Goal: Information Seeking & Learning: Learn about a topic

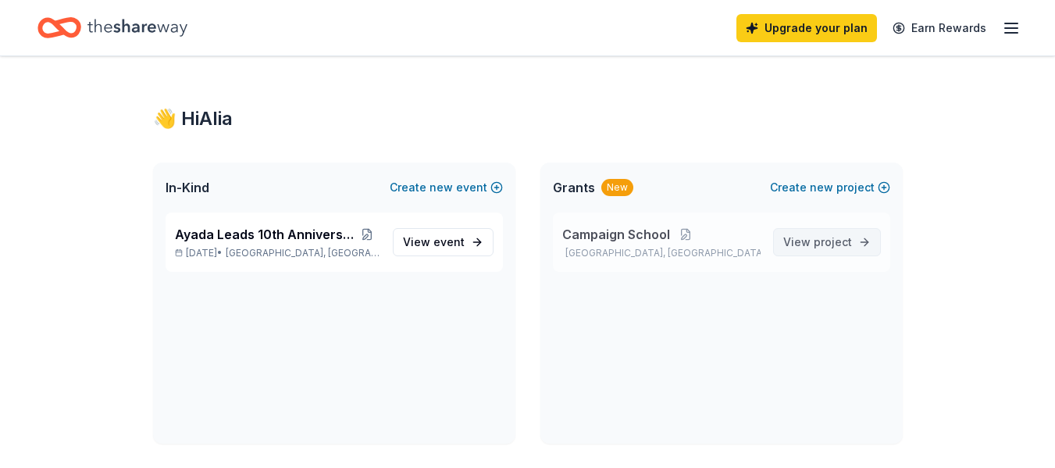
click at [804, 233] on span "View project" at bounding box center [817, 242] width 69 height 19
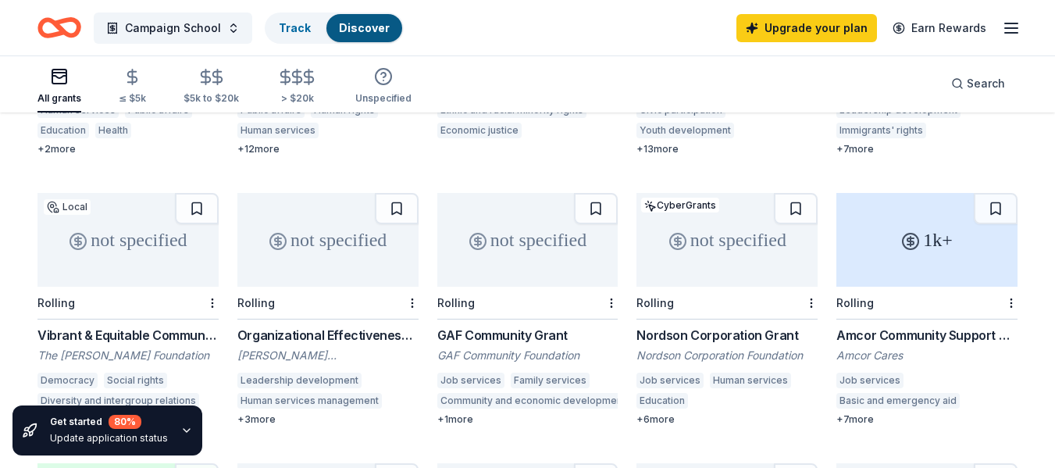
scroll to position [631, 0]
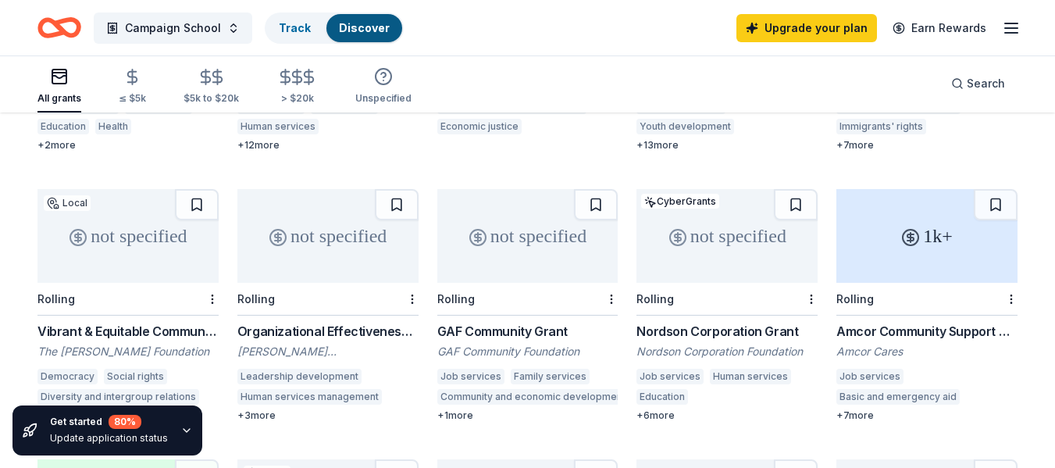
drag, startPoint x: 564, startPoint y: 237, endPoint x: 501, endPoint y: 298, distance: 88.4
click at [501, 298] on div "not specified Rolling GAF Community Grant GAF Community Foundation Job services…" at bounding box center [527, 305] width 181 height 233
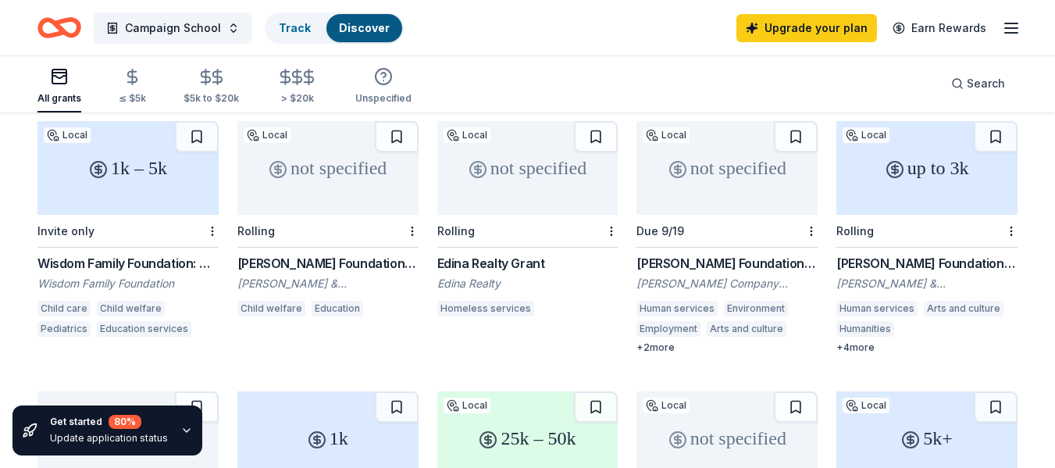
scroll to position [169, 0]
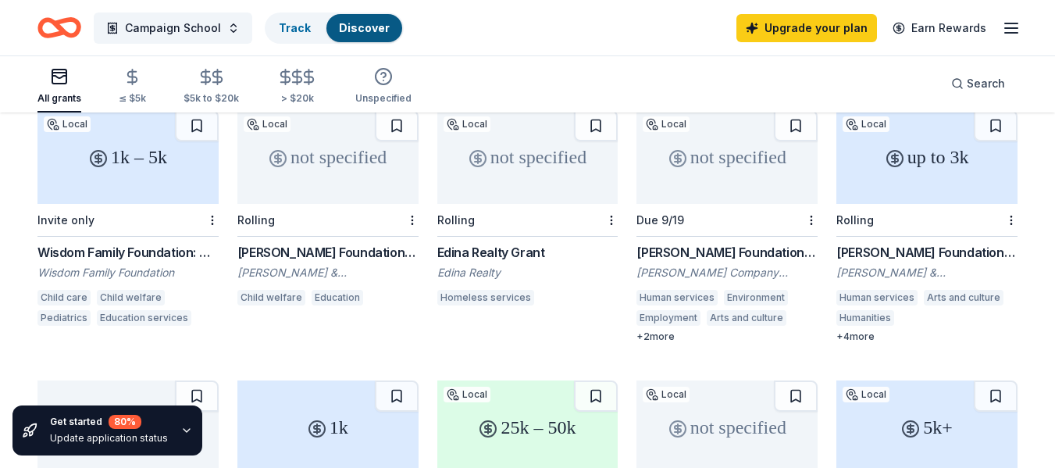
drag, startPoint x: 717, startPoint y: 178, endPoint x: 586, endPoint y: 286, distance: 169.8
click at [586, 290] on div "Homeless services" at bounding box center [527, 300] width 181 height 20
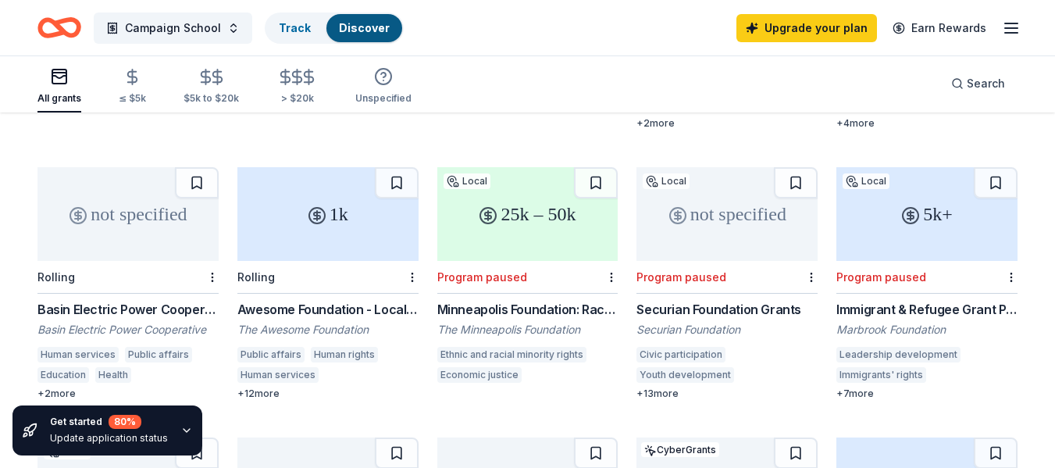
scroll to position [449, 0]
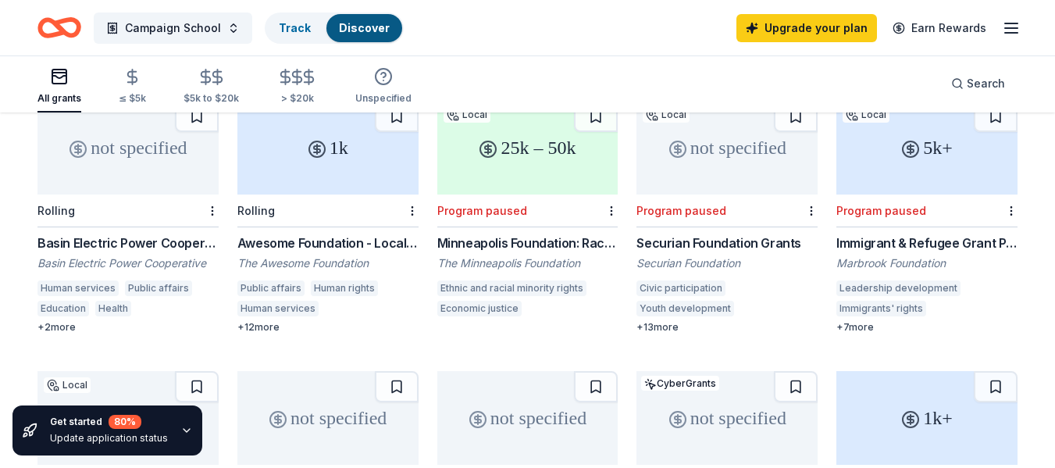
click at [350, 194] on div "Rolling" at bounding box center [327, 210] width 181 height 33
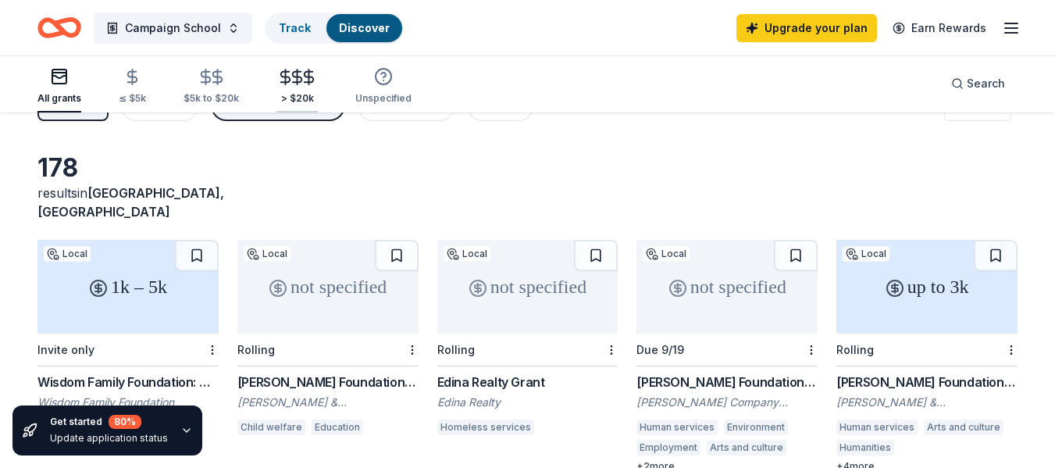
click at [294, 72] on icon "button" at bounding box center [297, 77] width 9 height 10
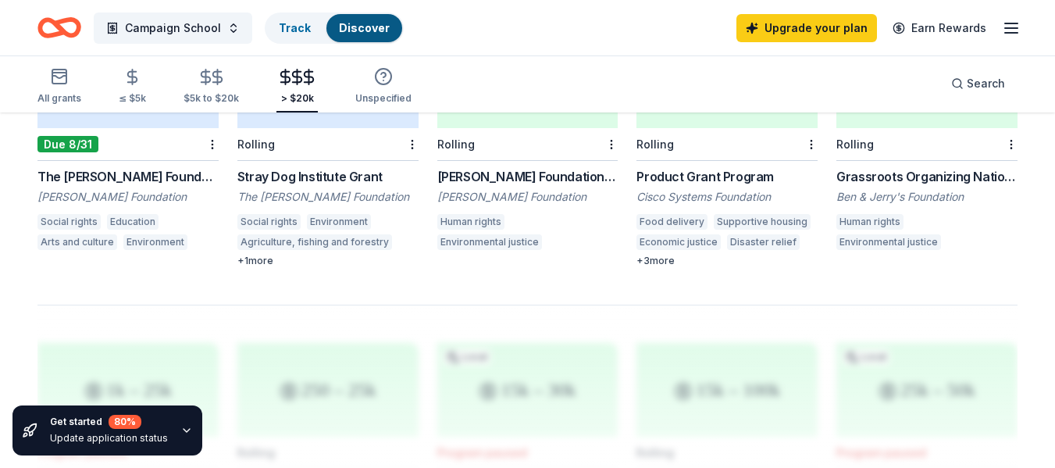
scroll to position [909, 0]
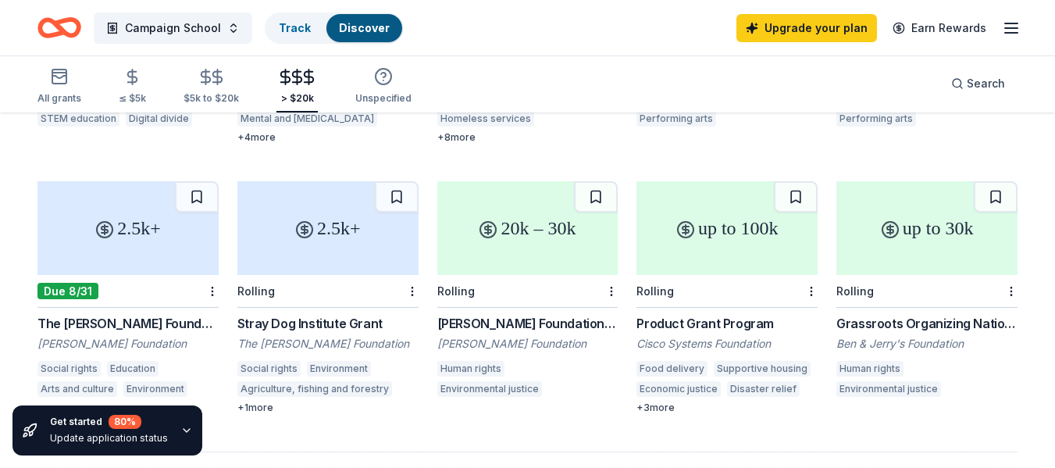
click at [262, 401] on div "+ 1 more" at bounding box center [327, 407] width 181 height 12
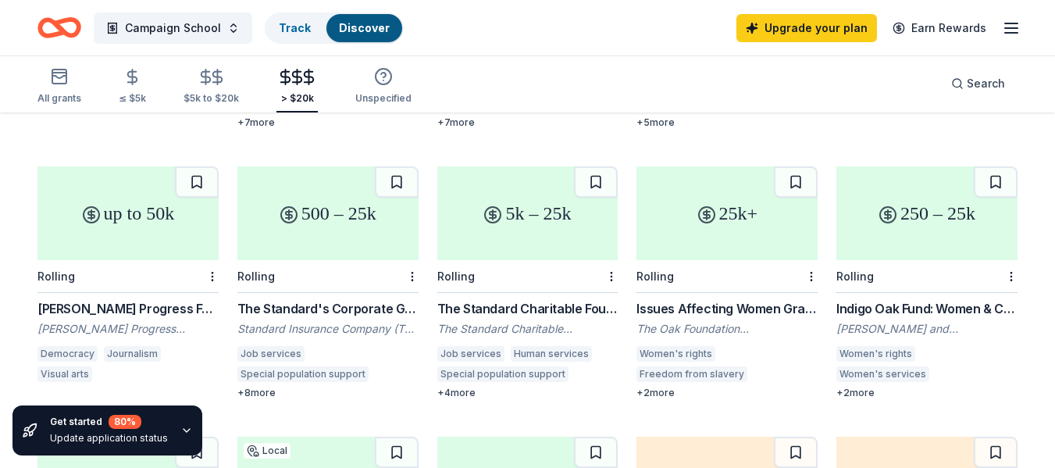
scroll to position [381, 0]
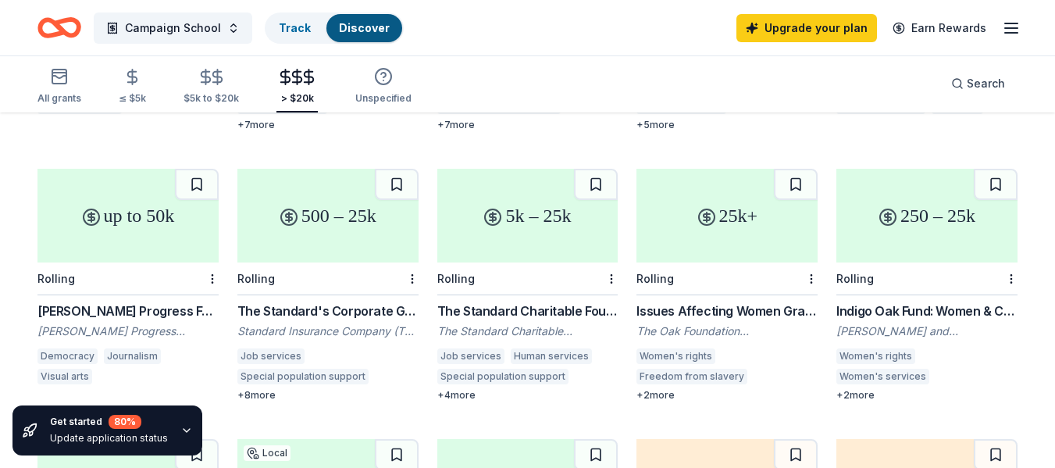
click at [693, 348] on div "Women's rights" at bounding box center [675, 356] width 79 height 16
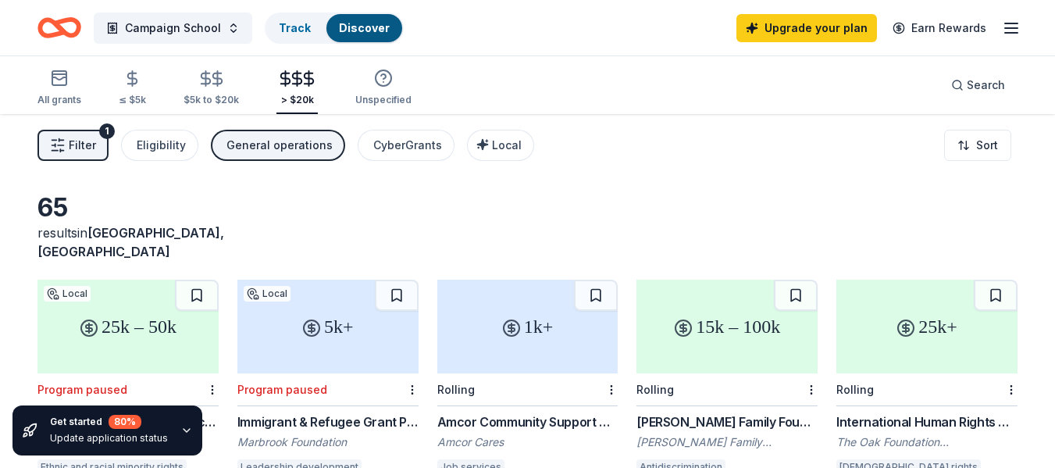
scroll to position [10, 0]
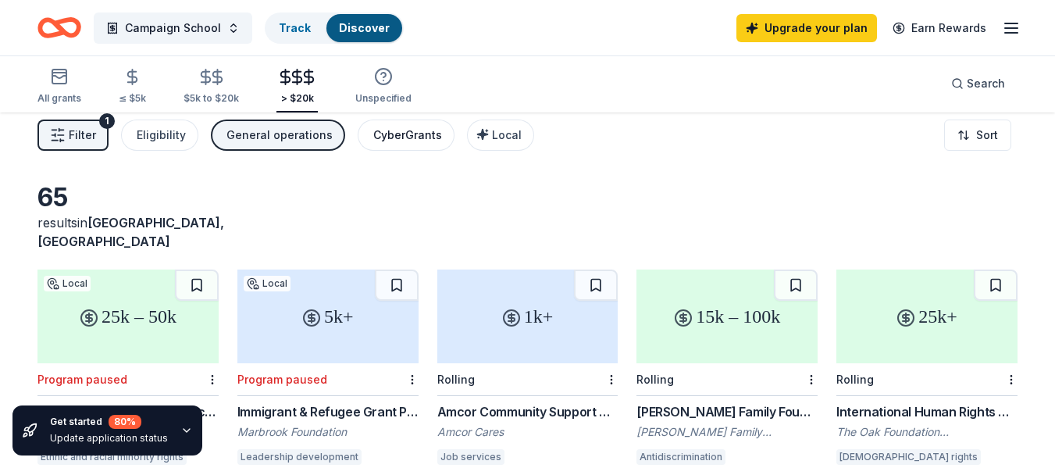
click at [415, 127] on div "CyberGrants" at bounding box center [407, 135] width 69 height 19
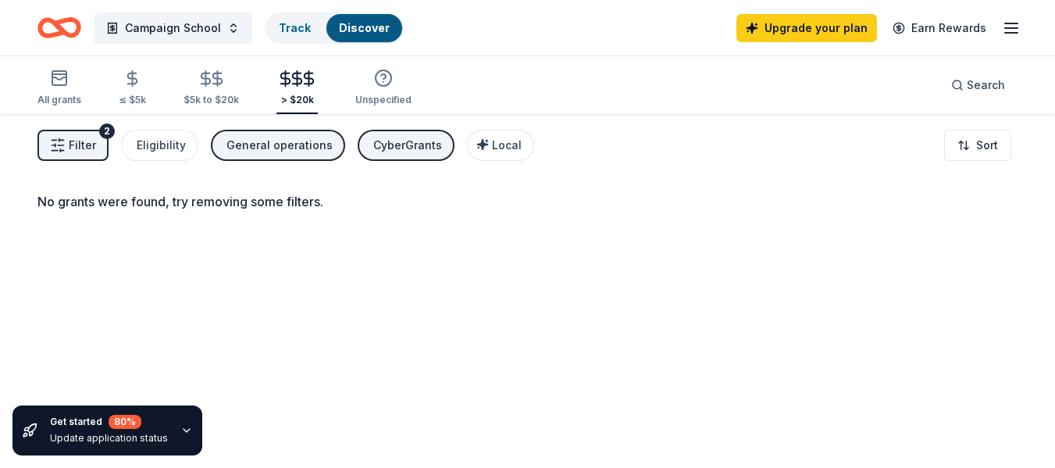
click at [326, 139] on button "General operations" at bounding box center [278, 145] width 134 height 31
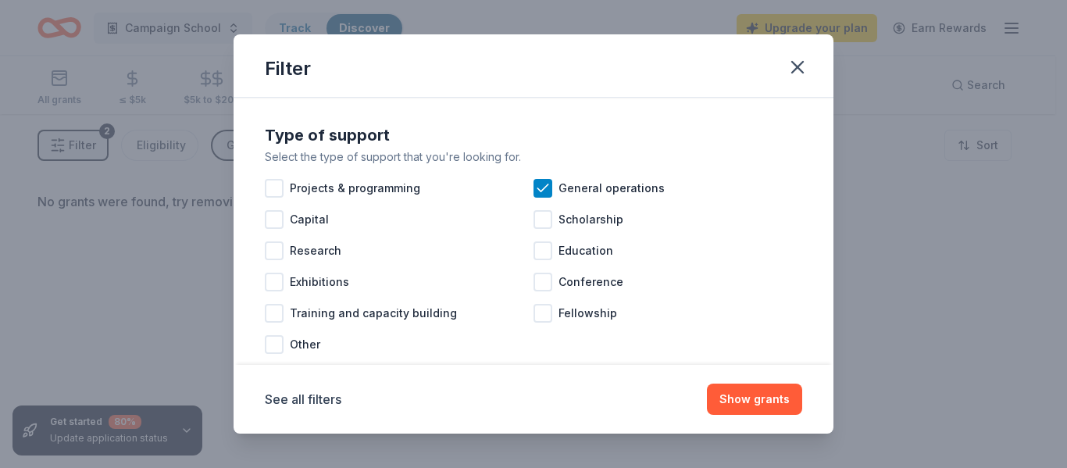
drag, startPoint x: 813, startPoint y: 259, endPoint x: 832, endPoint y: 343, distance: 85.6
click at [832, 343] on div "Type of support Select the type of support that you're looking for. Projects & …" at bounding box center [533, 231] width 600 height 266
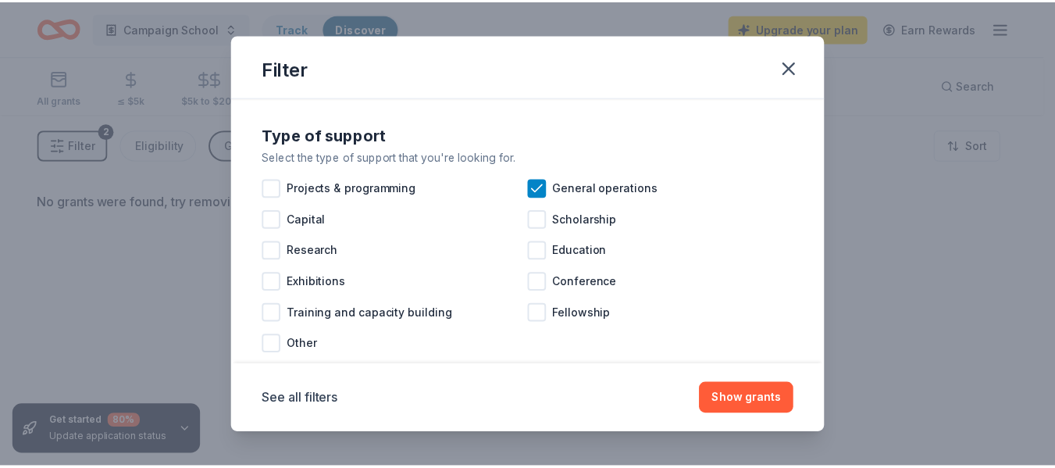
scroll to position [33, 0]
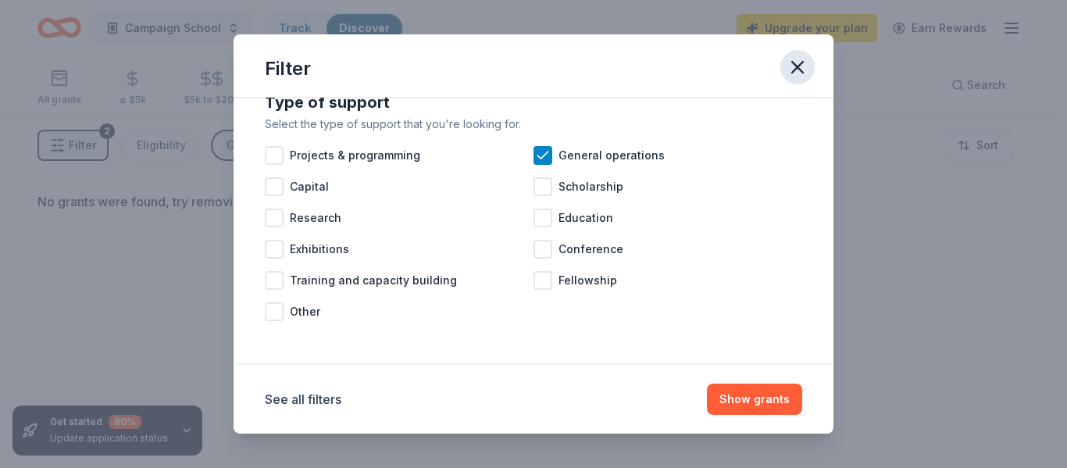
click at [796, 61] on icon "button" at bounding box center [797, 67] width 22 height 22
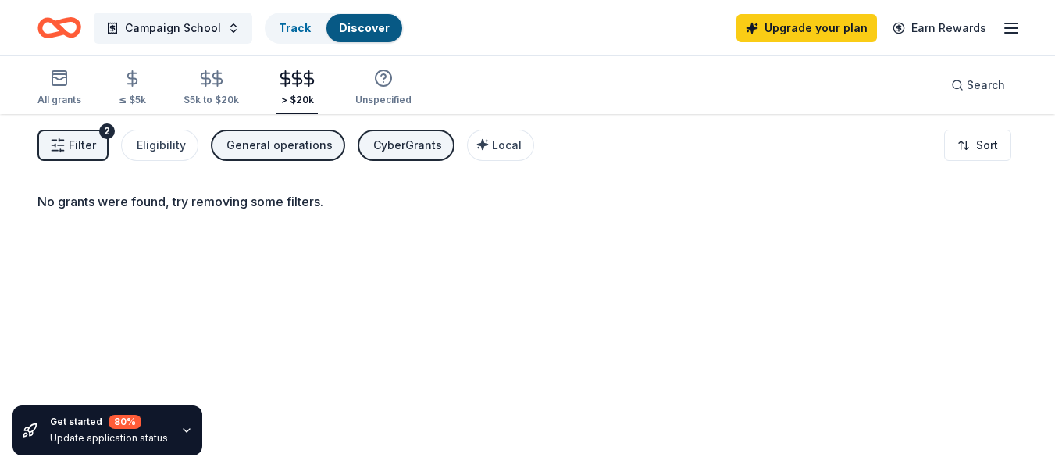
click at [429, 144] on div "CyberGrants" at bounding box center [407, 145] width 69 height 19
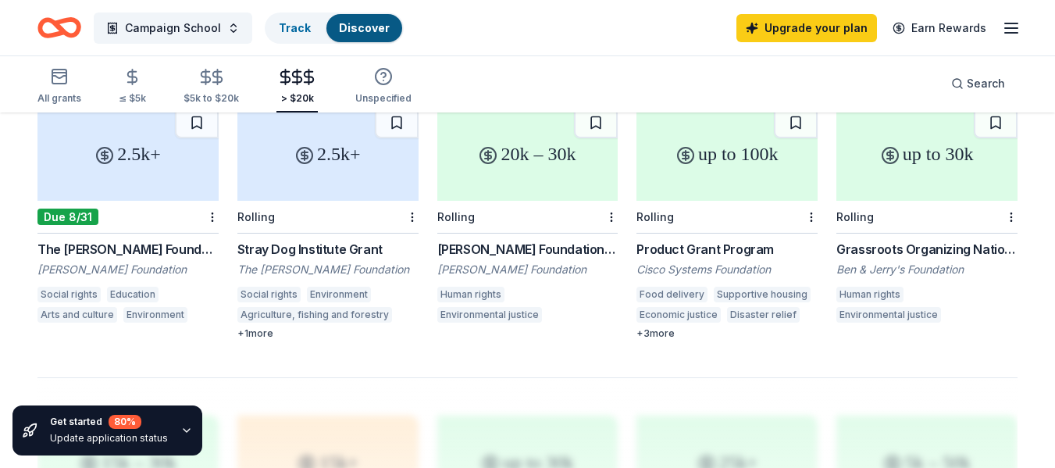
scroll to position [1007, 0]
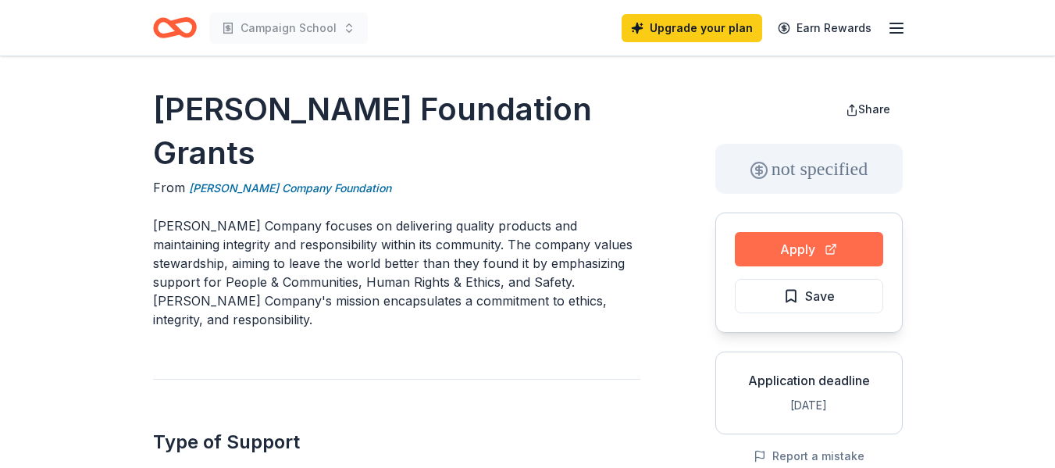
click at [789, 257] on button "Apply" at bounding box center [809, 249] width 148 height 34
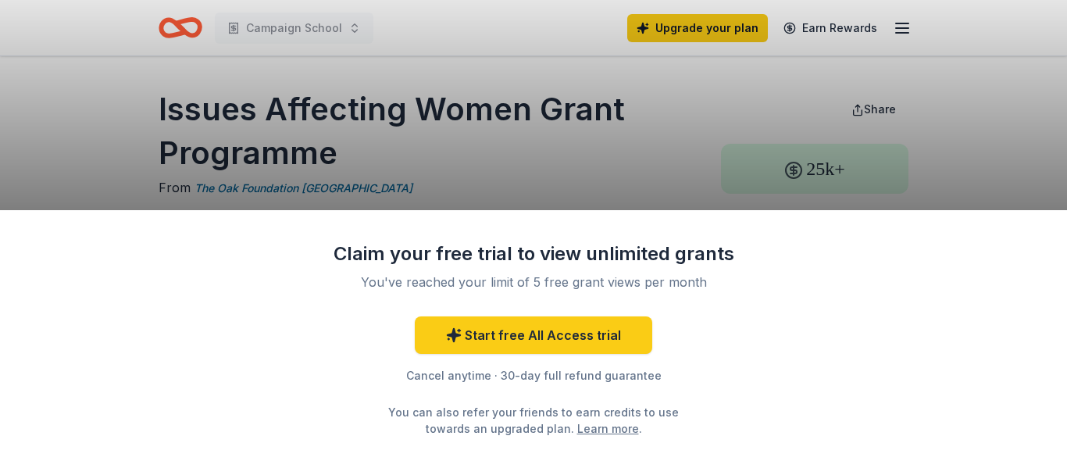
drag, startPoint x: 1066, startPoint y: 62, endPoint x: 1066, endPoint y: 124, distance: 62.5
click at [1054, 124] on div "Claim your free trial to view unlimited grants You've reached your limit of 5 f…" at bounding box center [533, 234] width 1067 height 468
